Goal: Find contact information: Find contact information

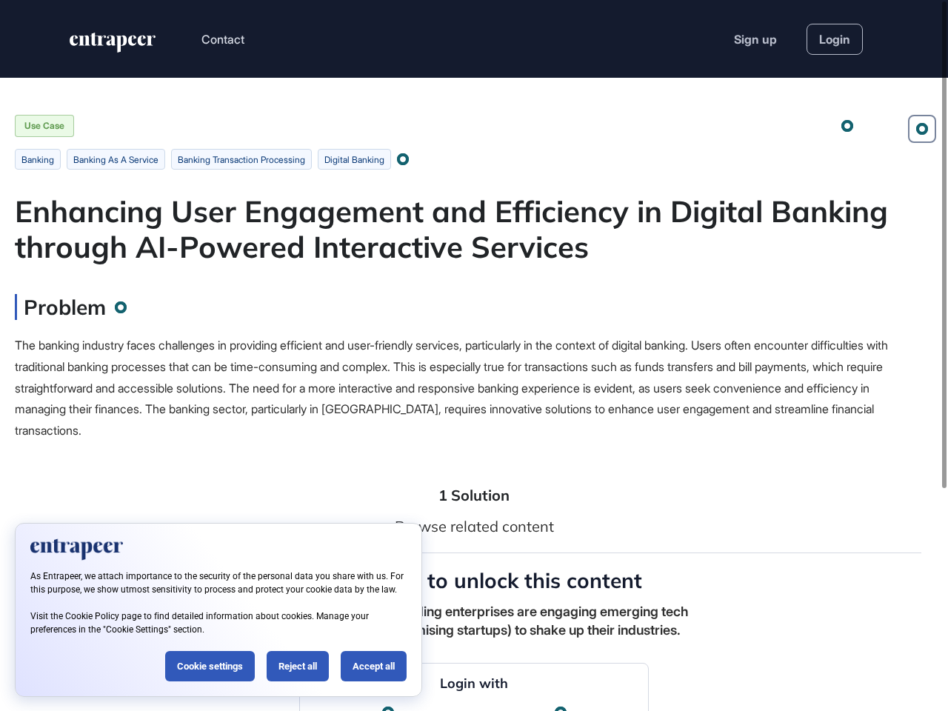
click at [474, 356] on div "The banking industry faces challenges in providing efficient and user-friendly …" at bounding box center [452, 388] width 874 height 107
click at [224, 39] on button "Contact" at bounding box center [223, 39] width 43 height 19
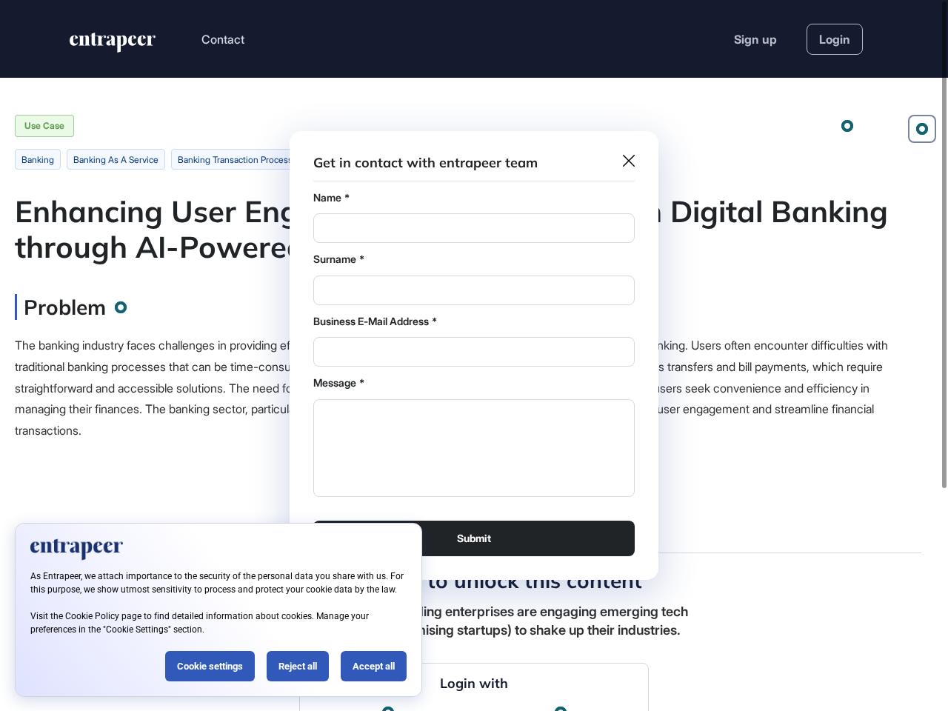
click at [922, 129] on div at bounding box center [474, 355] width 948 height 711
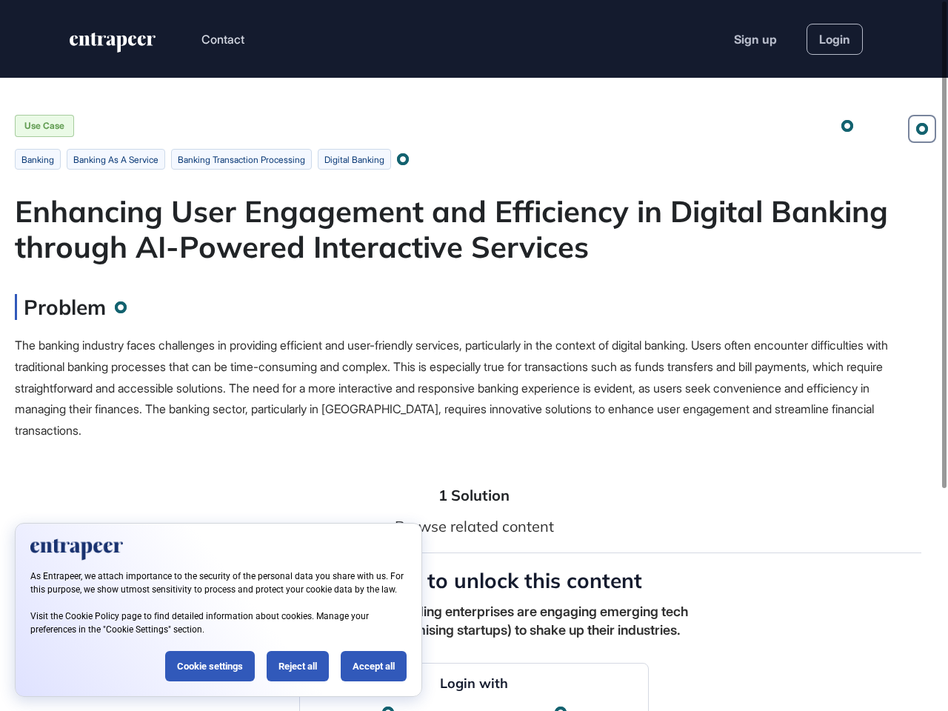
click at [848, 126] on div at bounding box center [847, 126] width 9 height 9
click at [409, 159] on div at bounding box center [403, 159] width 11 height 11
click at [452, 388] on span "The banking industry faces challenges in providing efficient and user-friendly …" at bounding box center [451, 388] width 873 height 100
click at [945, 356] on div at bounding box center [944, 244] width 4 height 487
